Goal: Task Accomplishment & Management: Complete application form

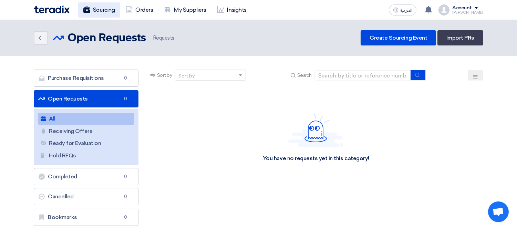
click at [108, 12] on link "Sourcing" at bounding box center [99, 9] width 42 height 15
click at [102, 12] on link "Sourcing" at bounding box center [99, 9] width 42 height 15
click at [142, 11] on link "Orders" at bounding box center [139, 9] width 38 height 15
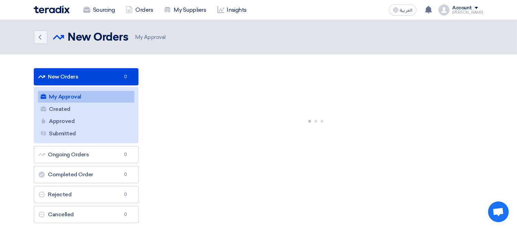
click at [465, 9] on div "Account" at bounding box center [462, 8] width 20 height 6
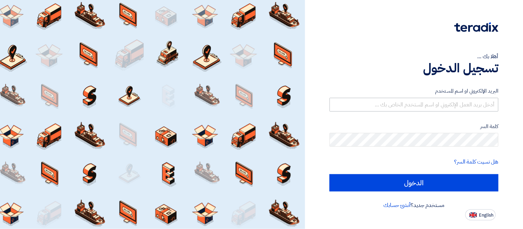
type input "[PERSON_NAME][EMAIL_ADDRESS][PERSON_NAME][DOMAIN_NAME]"
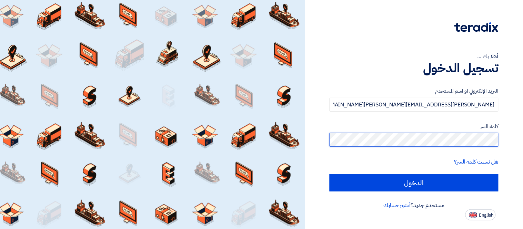
click at [329, 174] on input "الدخول" at bounding box center [413, 182] width 169 height 17
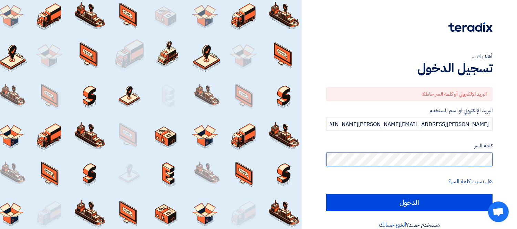
click at [326, 194] on input "الدخول" at bounding box center [409, 202] width 166 height 17
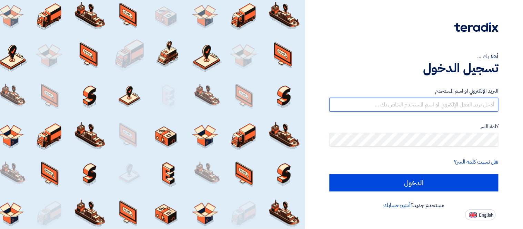
click at [428, 110] on input "text" at bounding box center [413, 105] width 169 height 14
click at [329, 174] on input "الدخول" at bounding box center [413, 182] width 169 height 17
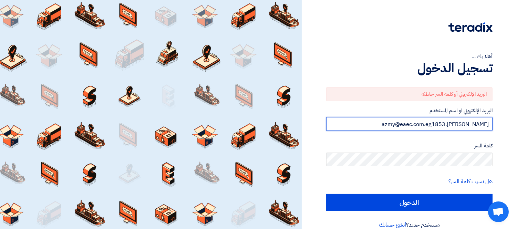
drag, startPoint x: 476, startPoint y: 123, endPoint x: 513, endPoint y: 123, distance: 36.9
click at [513, 123] on div "أهلا بك ... تسجيل الدخول البريد الإلكتروني أو كلمة السر خاطئة البريد الإلكتروني…" at bounding box center [409, 120] width 215 height 240
type input "[PERSON_NAME][EMAIL_ADDRESS][PERSON_NAME][DOMAIN_NAME]"
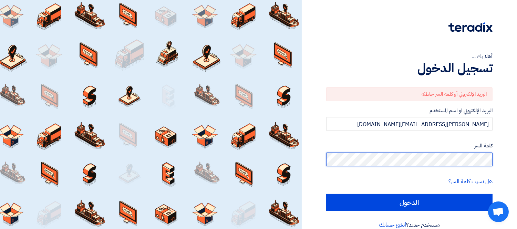
click at [326, 194] on input "الدخول" at bounding box center [409, 202] width 166 height 17
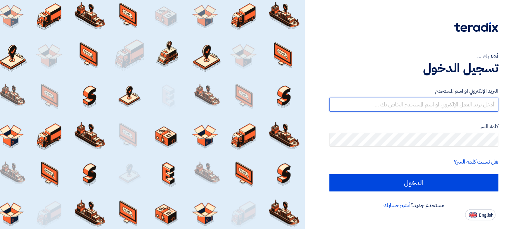
click at [471, 101] on input "text" at bounding box center [413, 105] width 169 height 14
type input "george.azmy@eaec.com.eg"
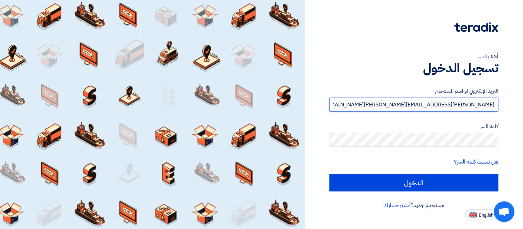
click at [426, 106] on input "george.azmy@eaec.com.eg" at bounding box center [413, 105] width 169 height 14
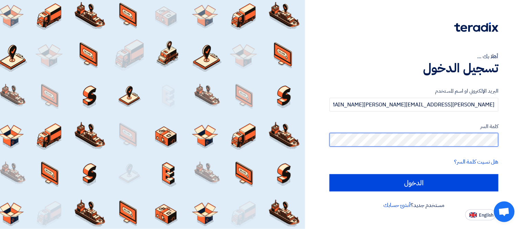
click at [329, 174] on input "الدخول" at bounding box center [413, 182] width 169 height 17
